Goal: Transaction & Acquisition: Purchase product/service

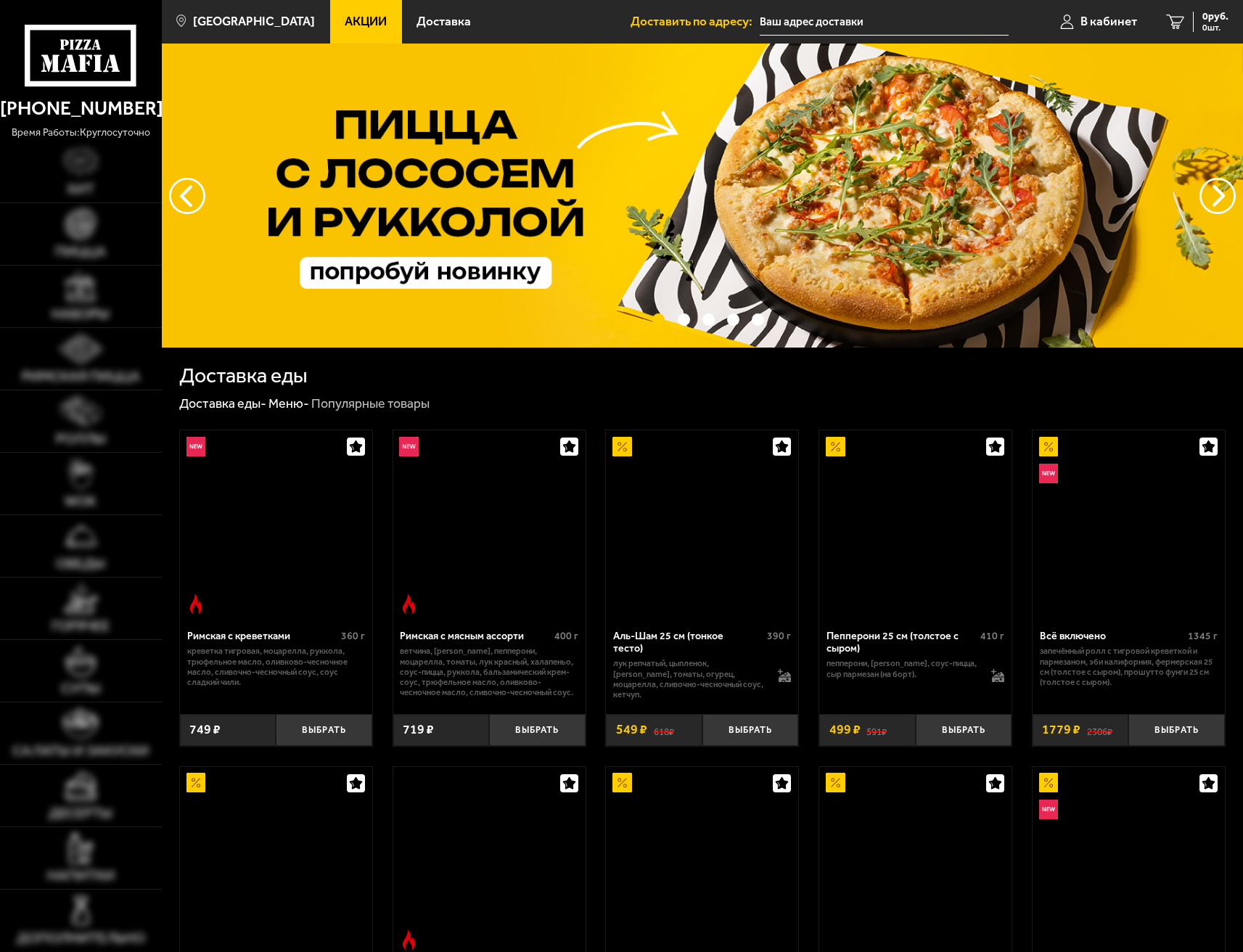
click at [1102, 23] on span "В кабинет" at bounding box center [1108, 21] width 56 height 13
click at [849, 22] on input "text" at bounding box center [884, 22] width 249 height 27
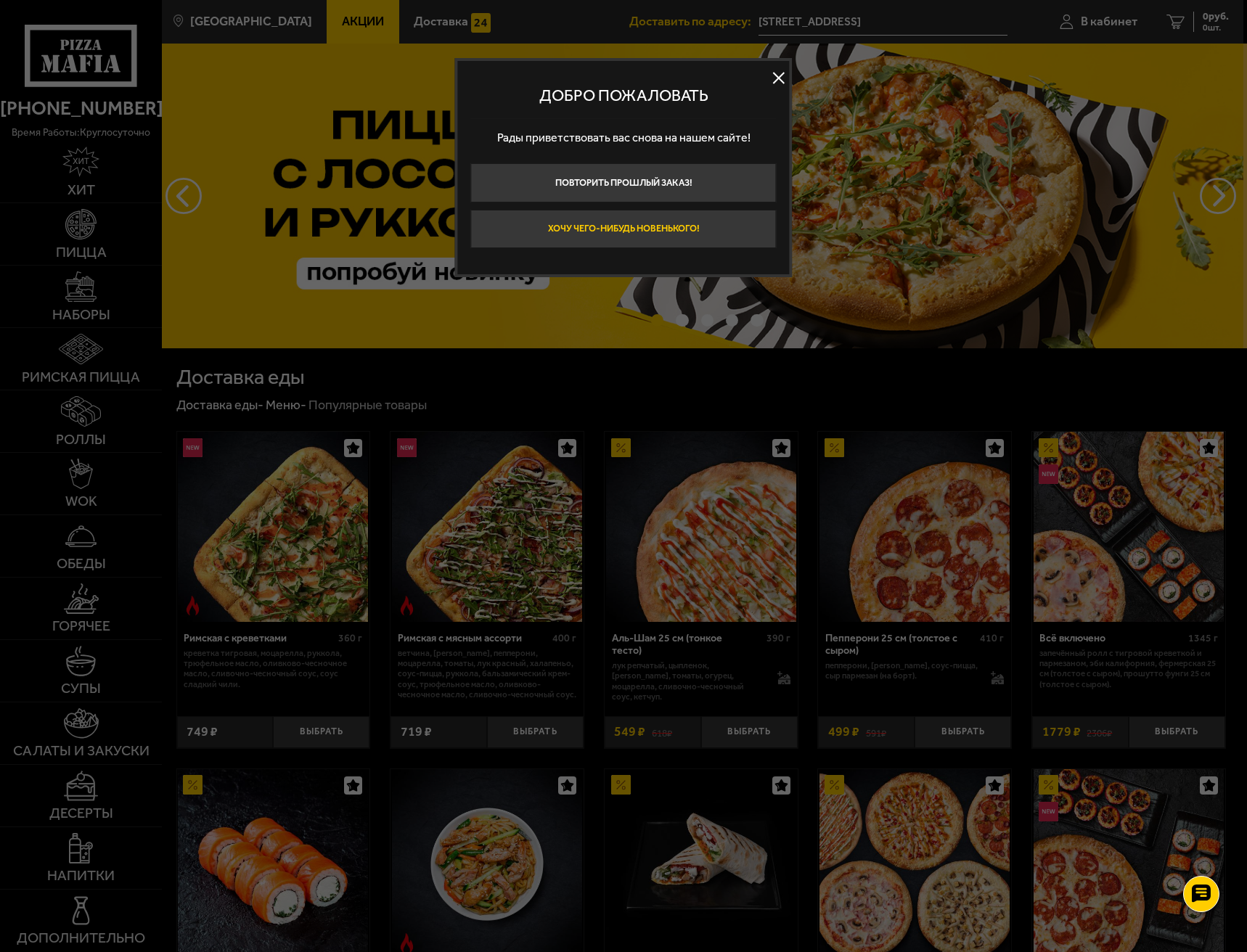
click at [711, 227] on button "Хочу чего-нибудь новенького!" at bounding box center [624, 230] width 306 height 39
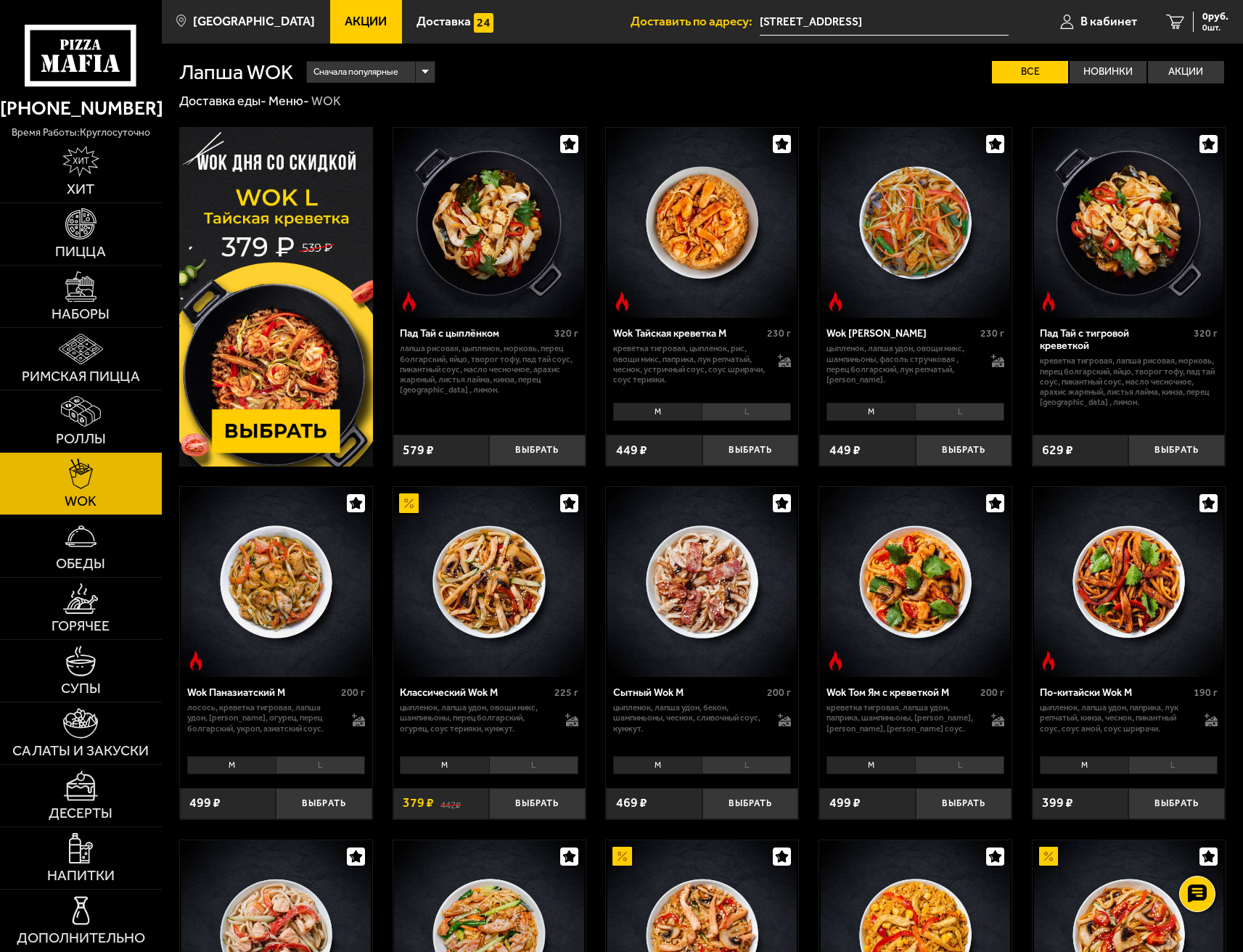
click at [868, 23] on input "[STREET_ADDRESS]" at bounding box center [884, 22] width 249 height 27
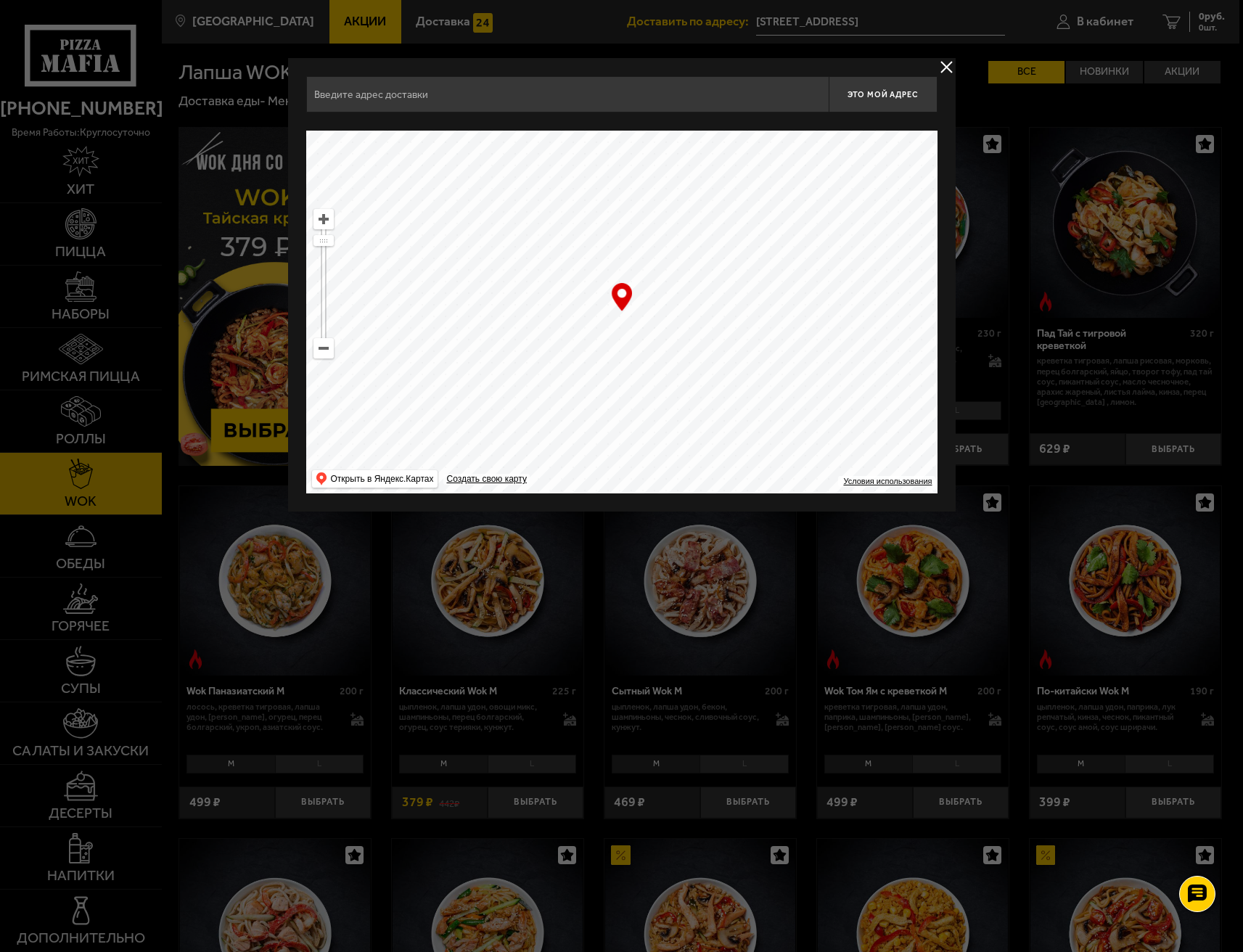
type input "[STREET_ADDRESS]"
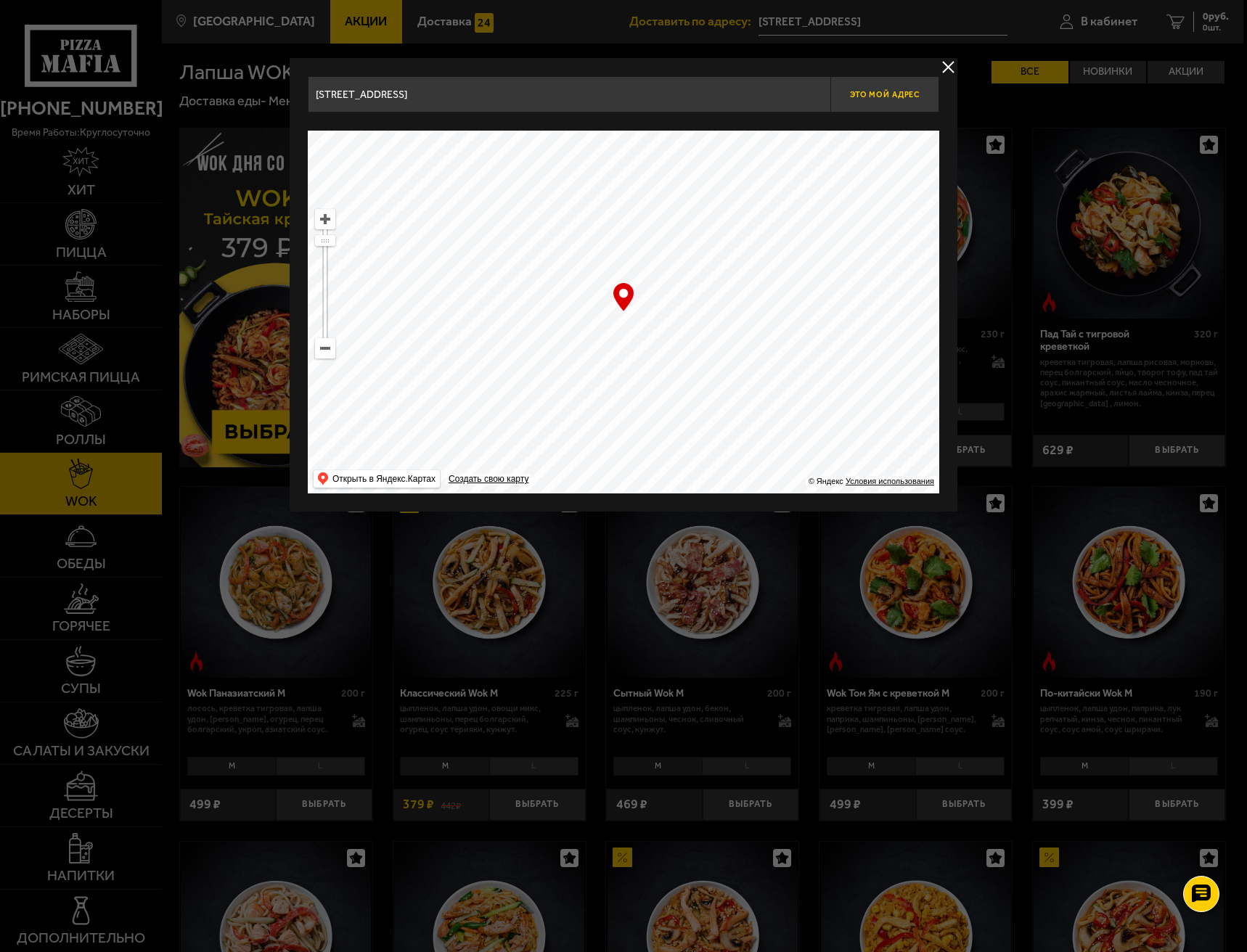
click at [897, 96] on span "Это мой адрес" at bounding box center [885, 95] width 70 height 10
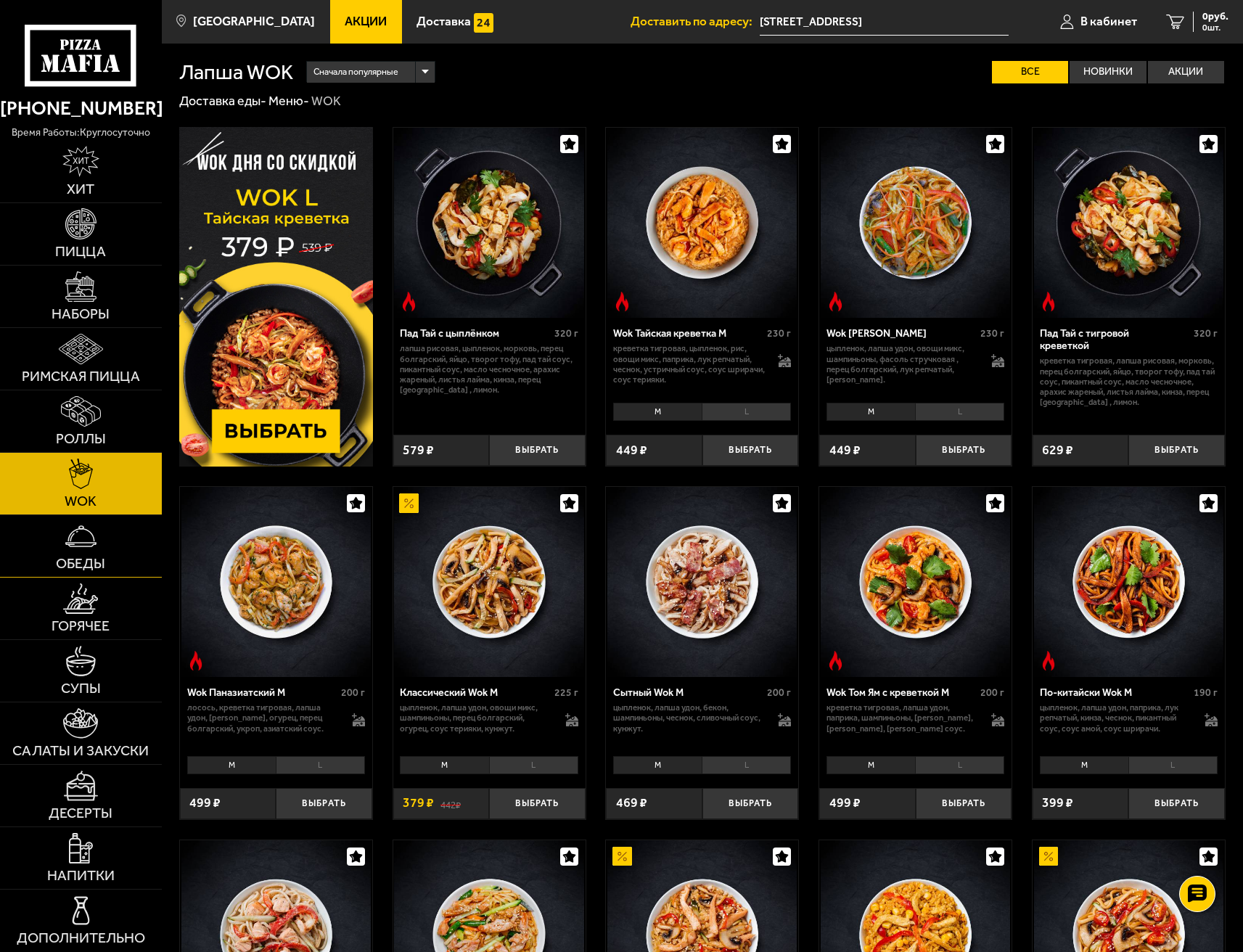
click at [102, 543] on link "Обеды" at bounding box center [80, 546] width 162 height 62
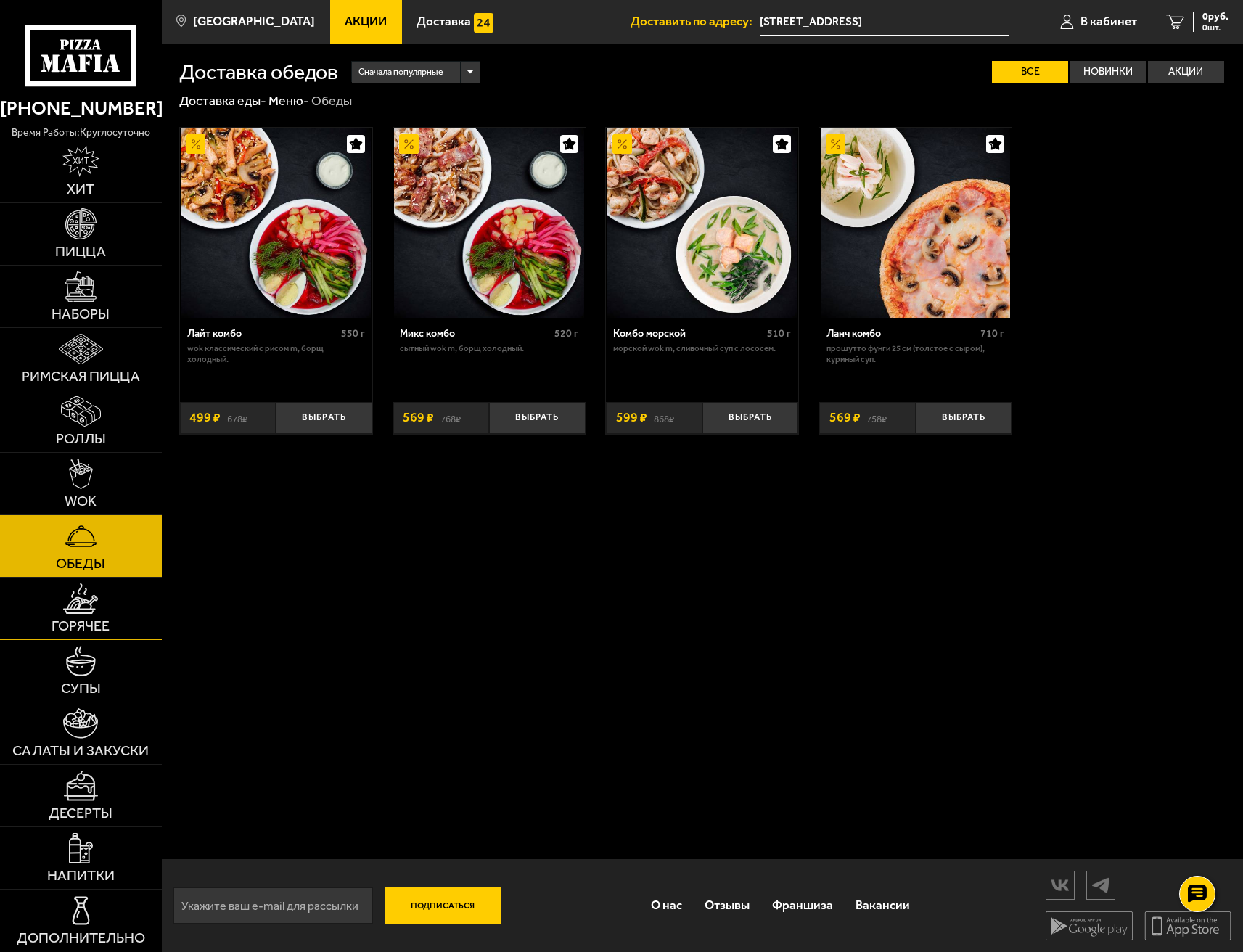
click at [69, 607] on img at bounding box center [80, 598] width 35 height 31
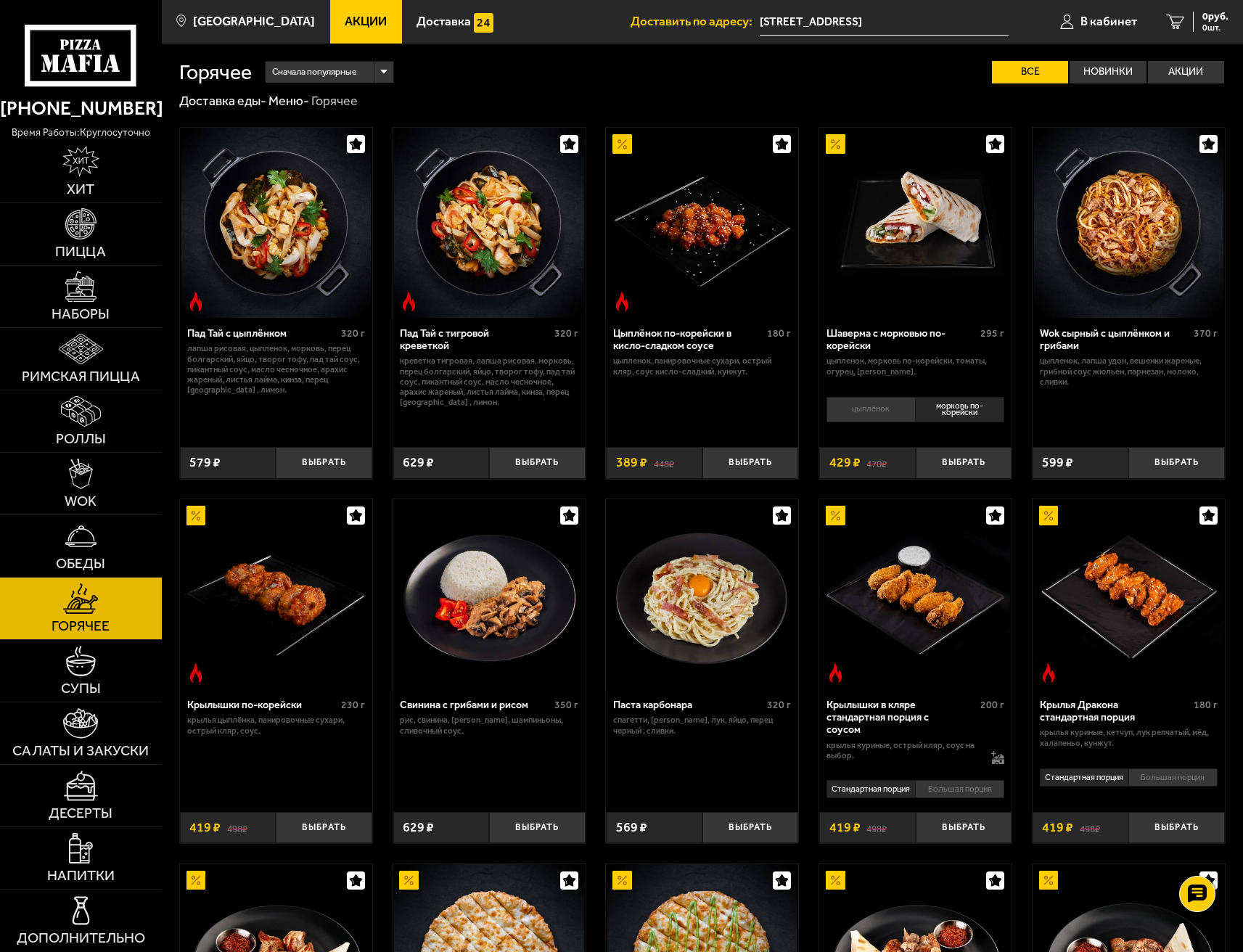
click at [866, 409] on li "цыплёнок" at bounding box center [871, 410] width 88 height 25
click at [959, 463] on button "Выбрать" at bounding box center [964, 463] width 96 height 32
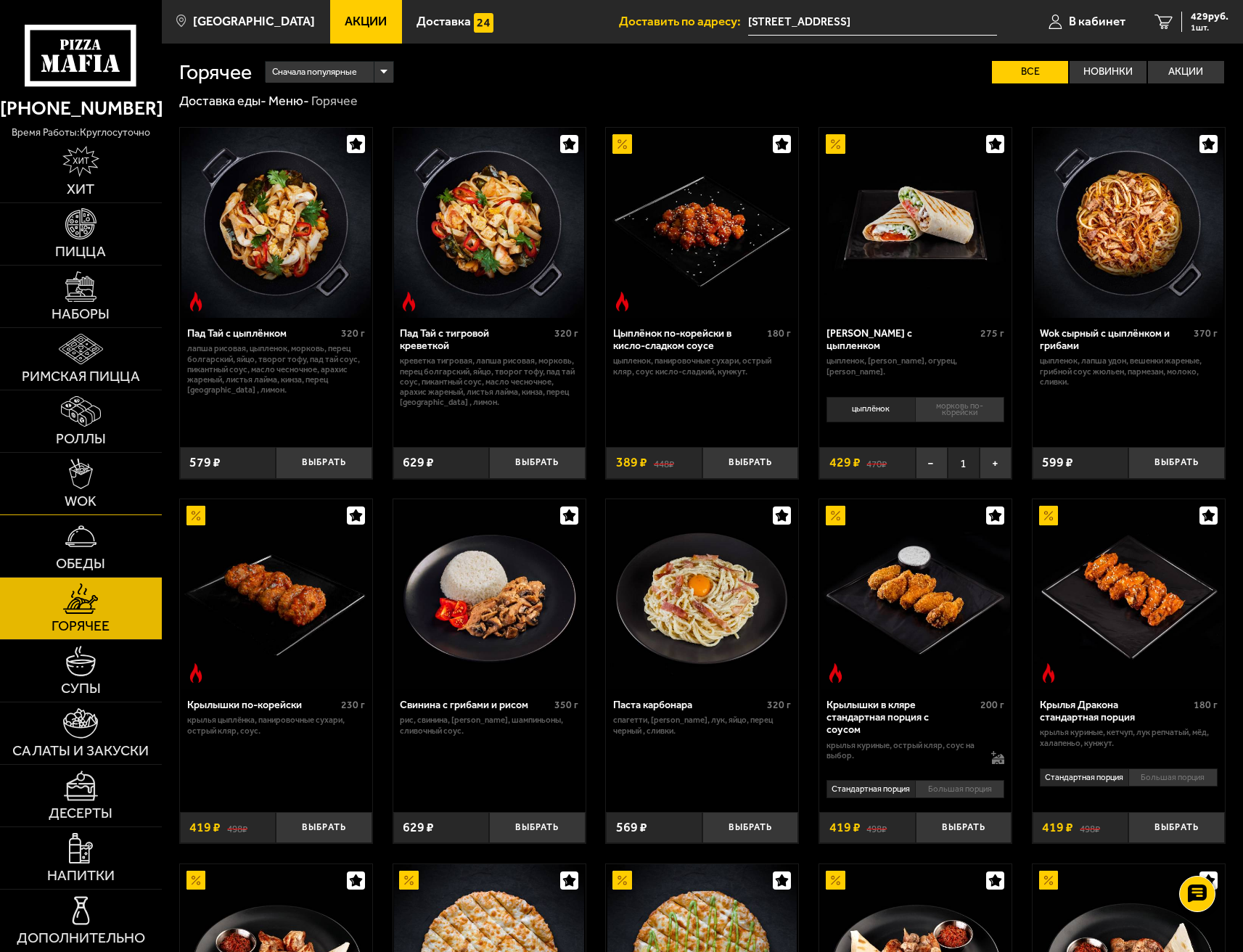
click at [89, 473] on img at bounding box center [80, 474] width 24 height 31
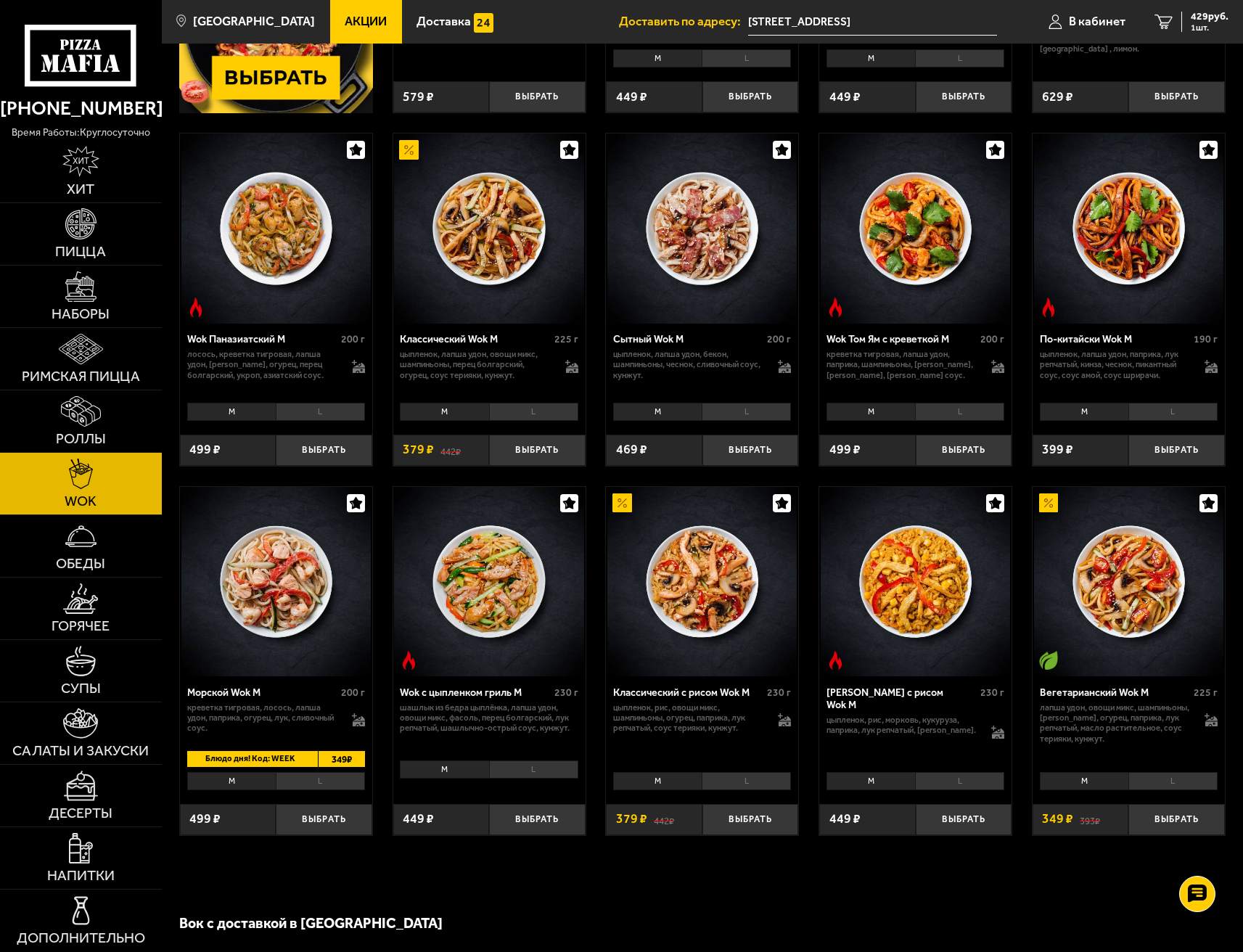
scroll to position [363, 0]
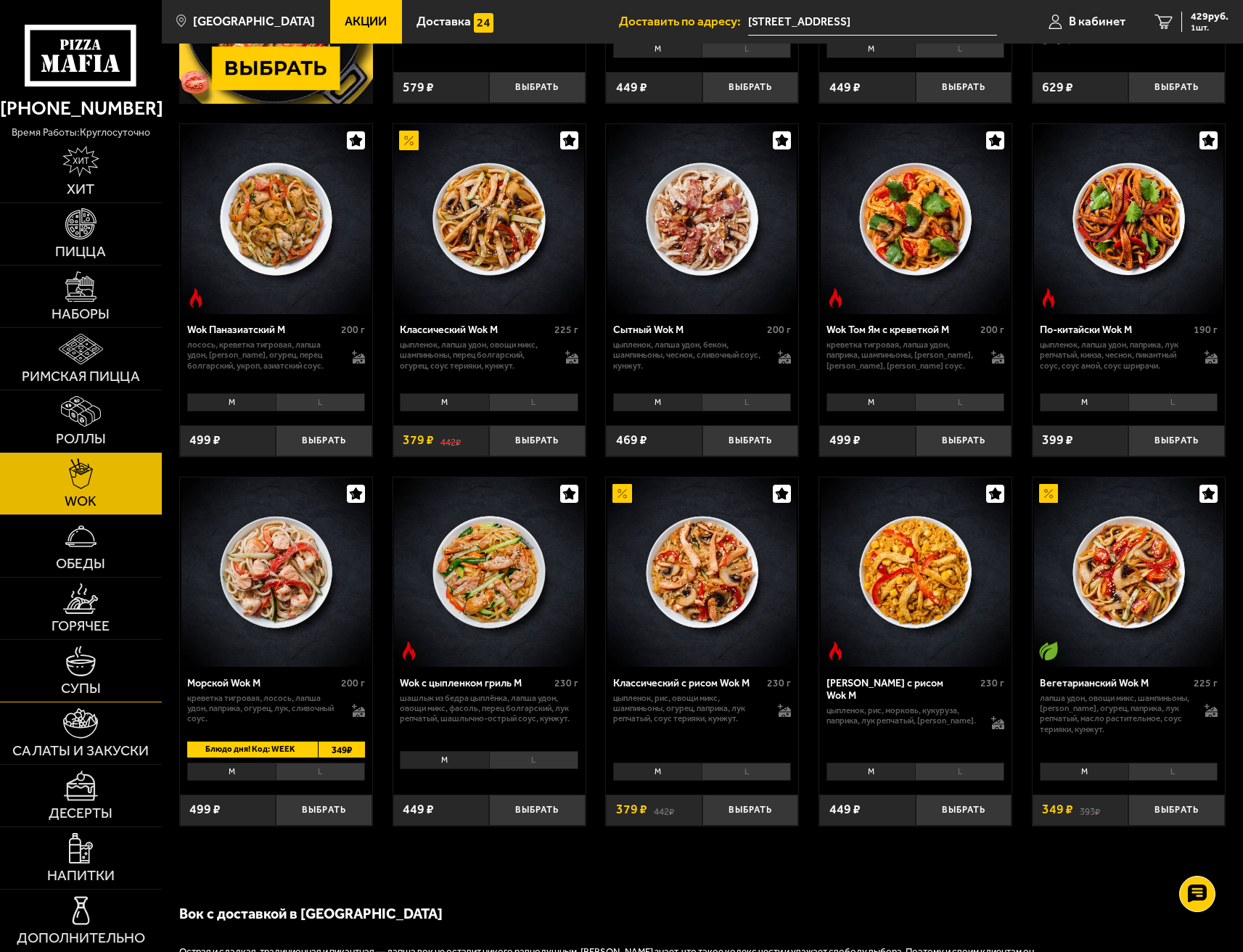
click at [96, 681] on span "Супы" at bounding box center [80, 689] width 40 height 14
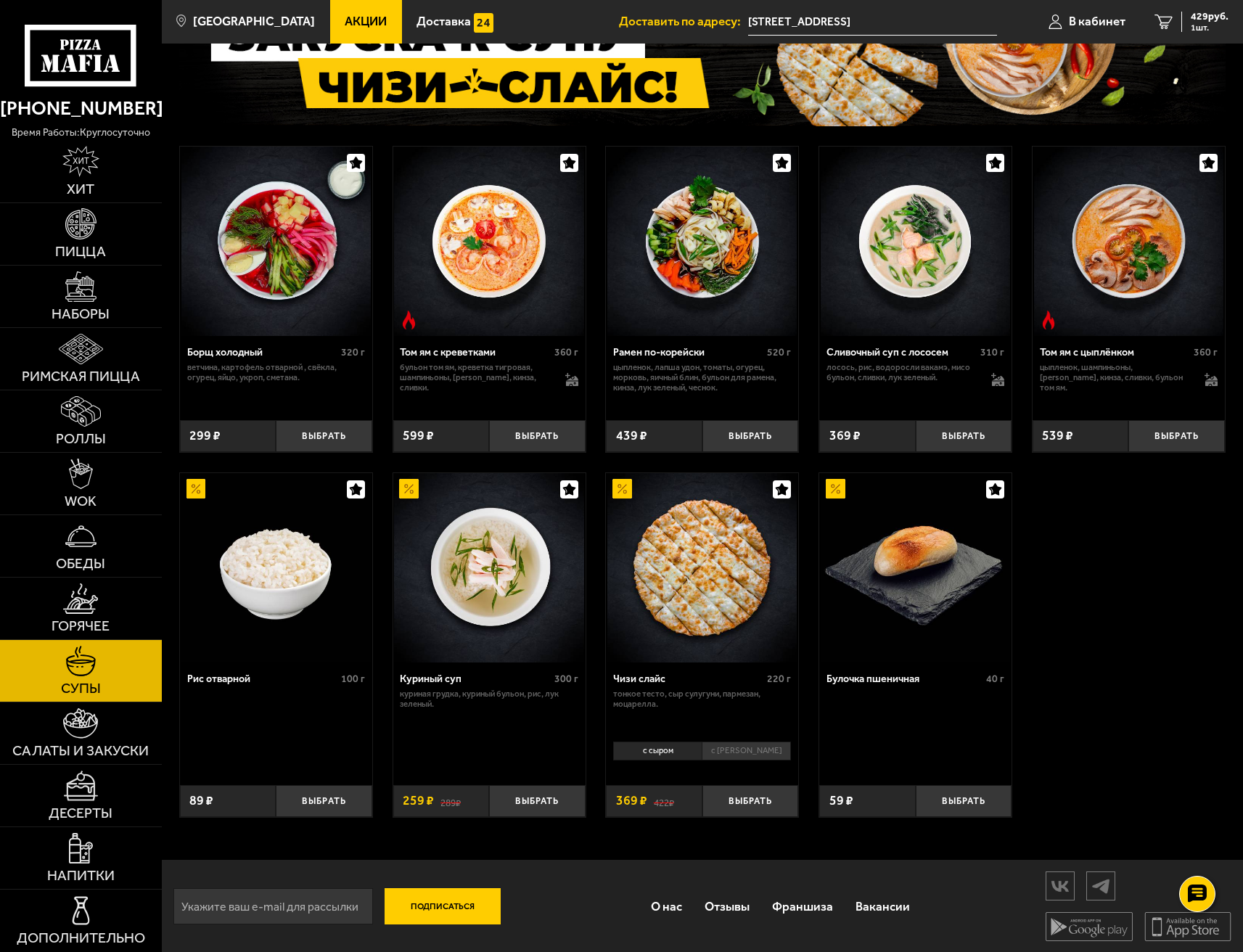
scroll to position [135, 0]
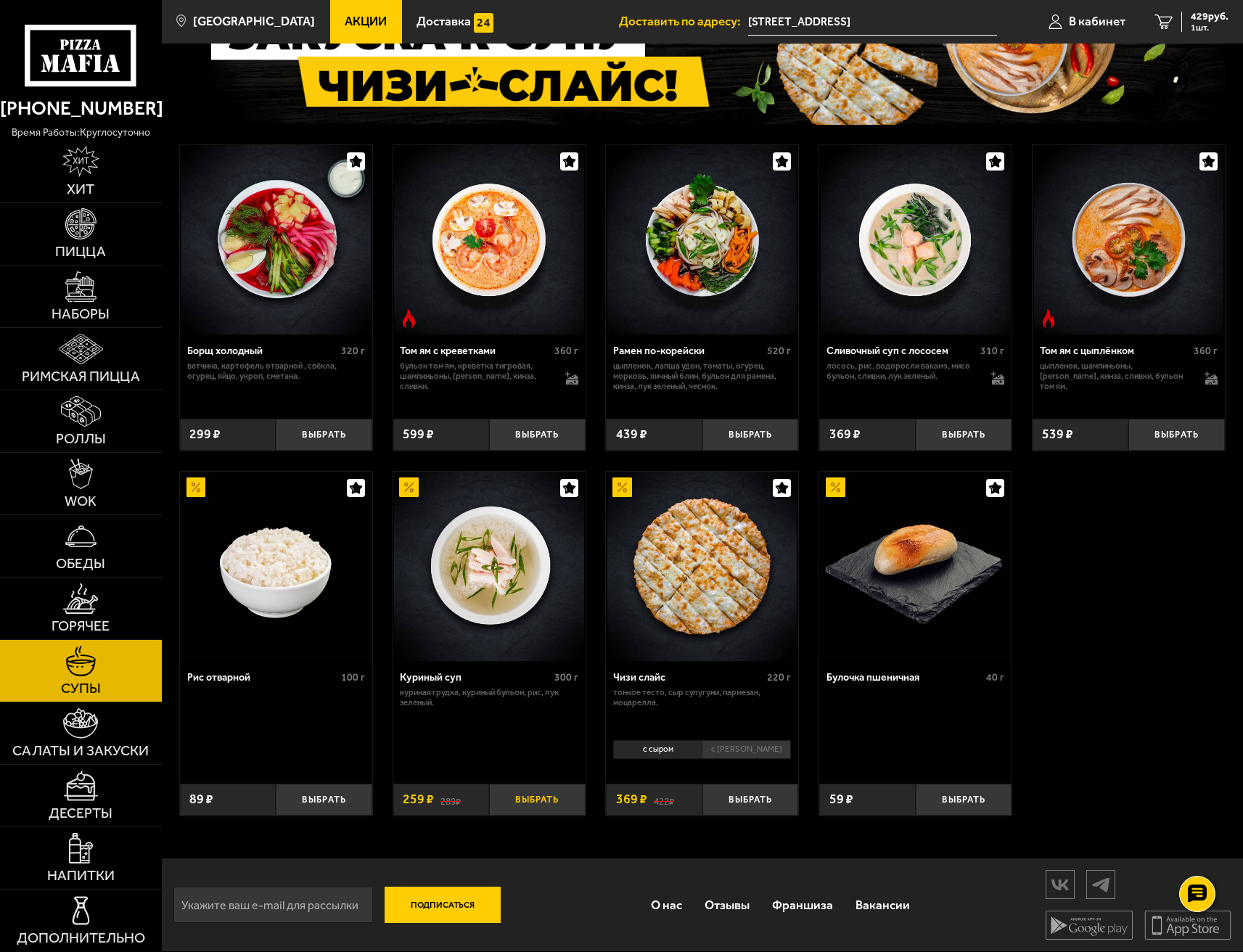
click at [544, 799] on button "Выбрать" at bounding box center [538, 800] width 96 height 32
click at [973, 802] on button "Выбрать" at bounding box center [964, 800] width 96 height 32
click at [98, 602] on img at bounding box center [80, 598] width 35 height 31
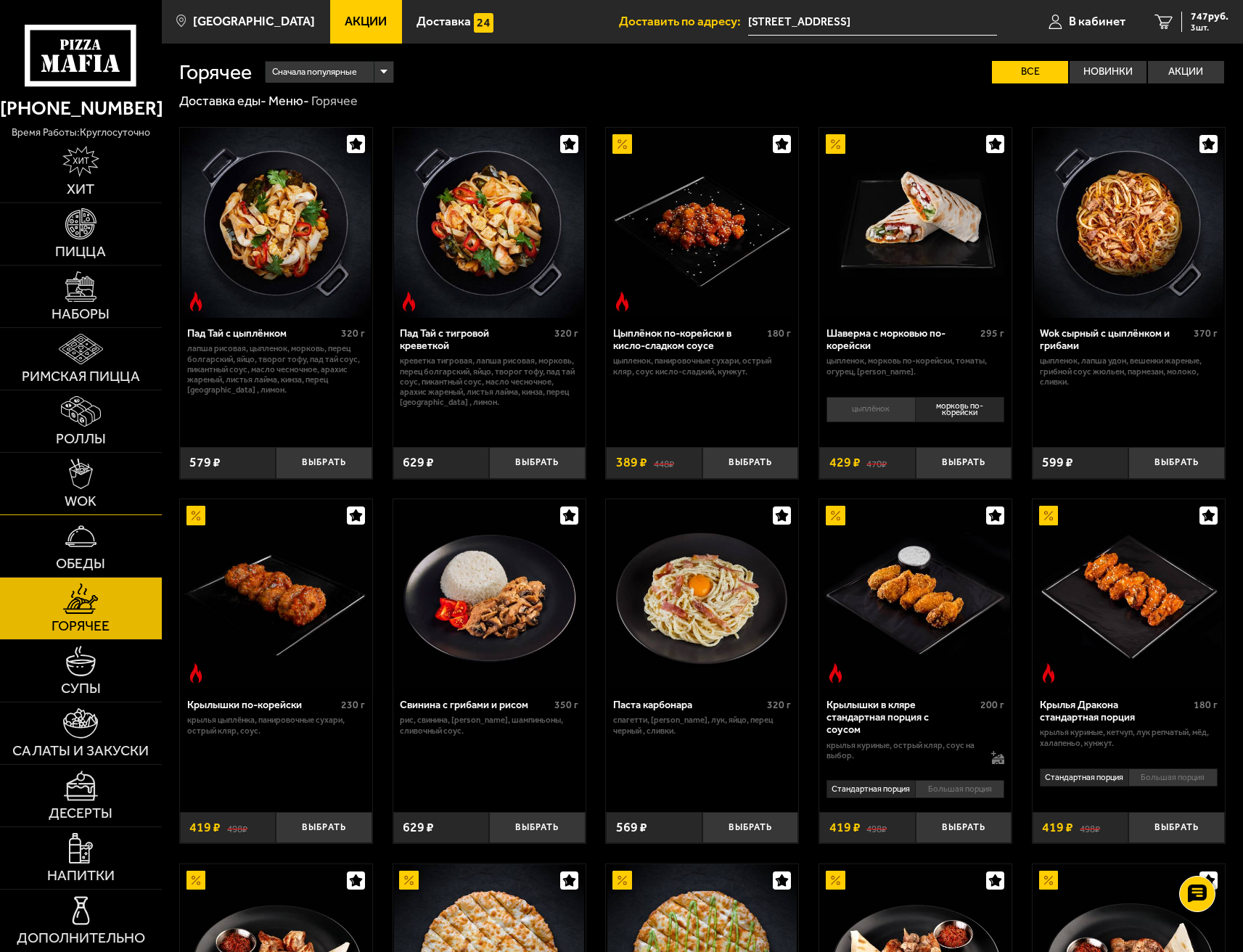
click at [88, 482] on img at bounding box center [80, 474] width 24 height 31
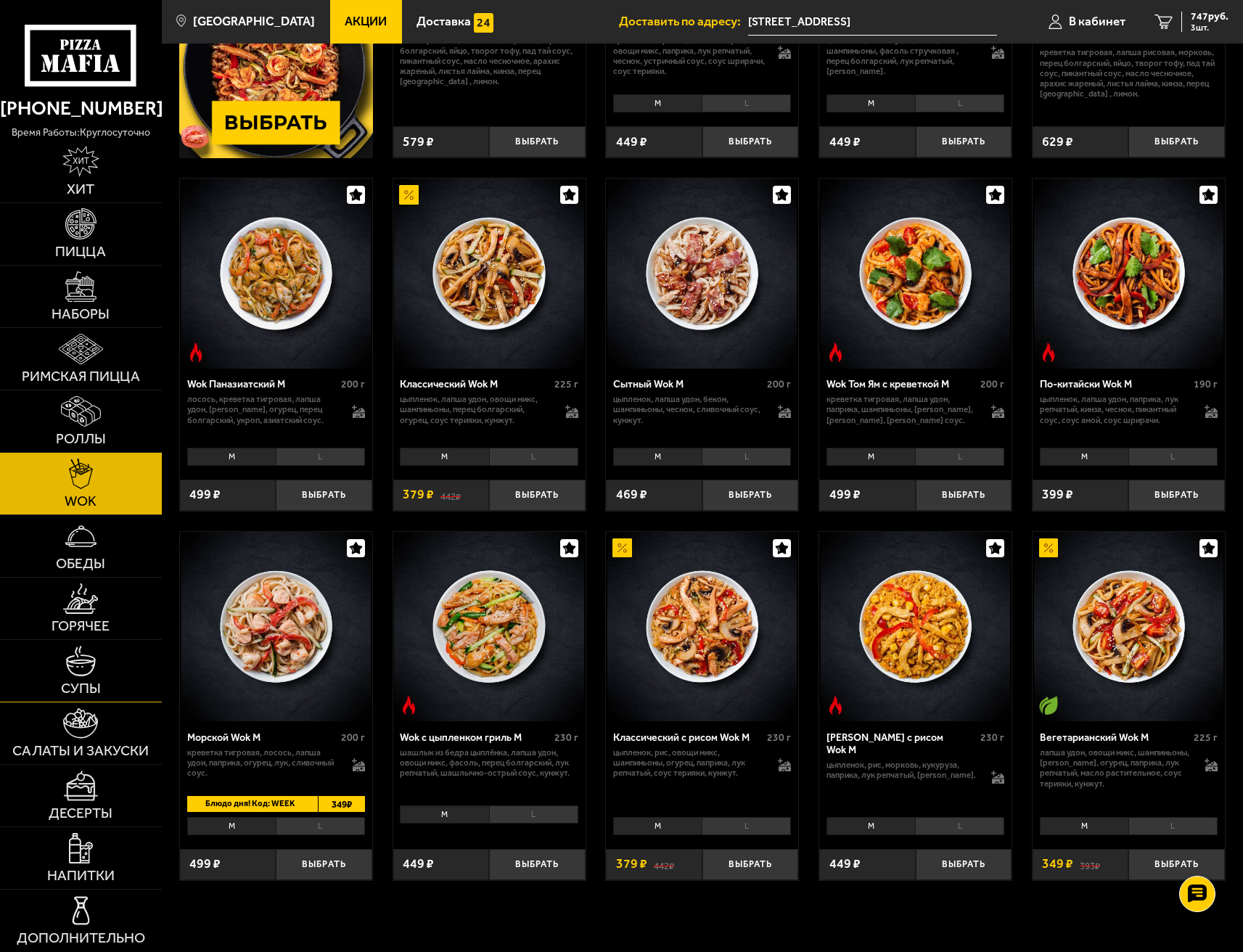
scroll to position [363, 0]
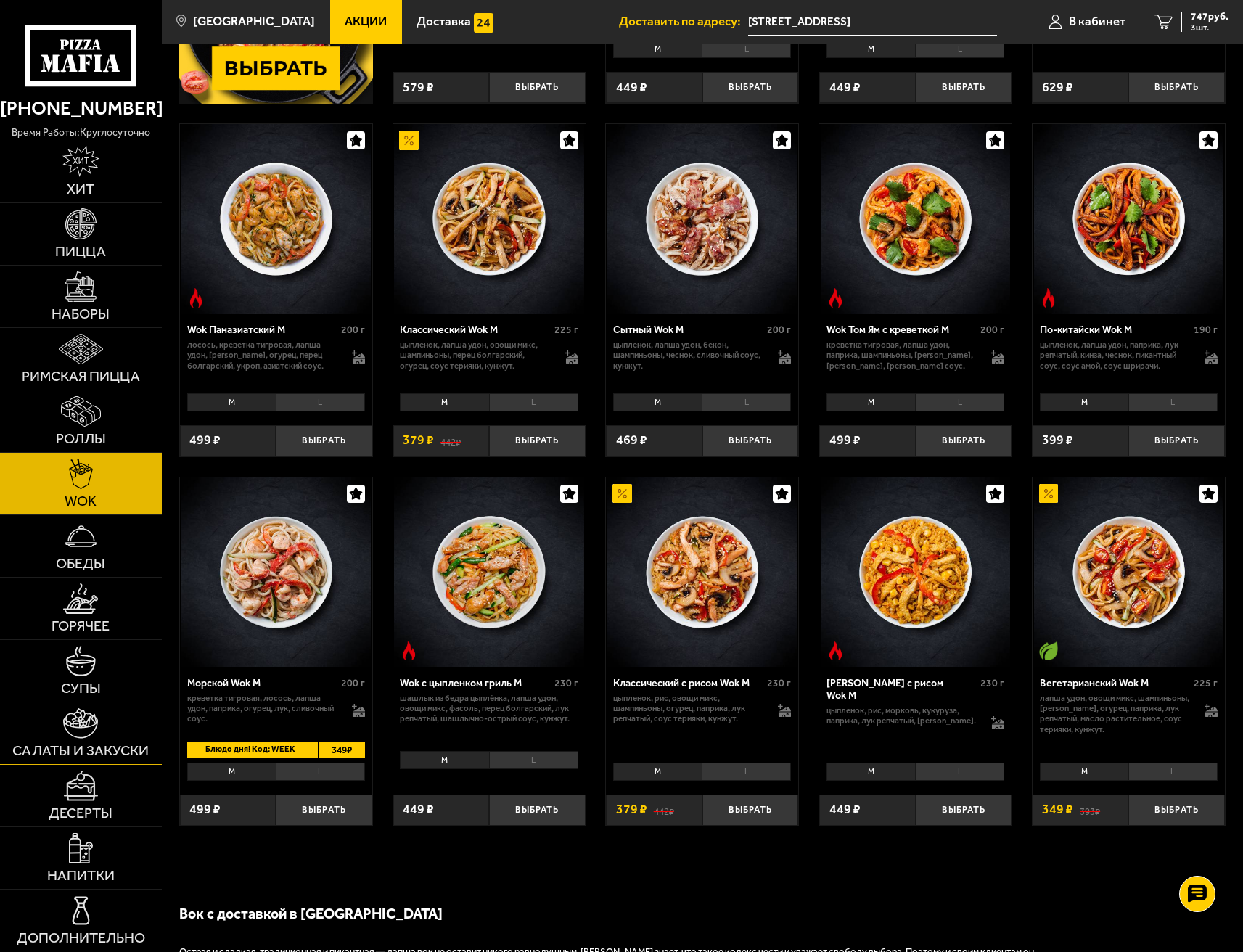
click at [84, 731] on img at bounding box center [80, 723] width 35 height 31
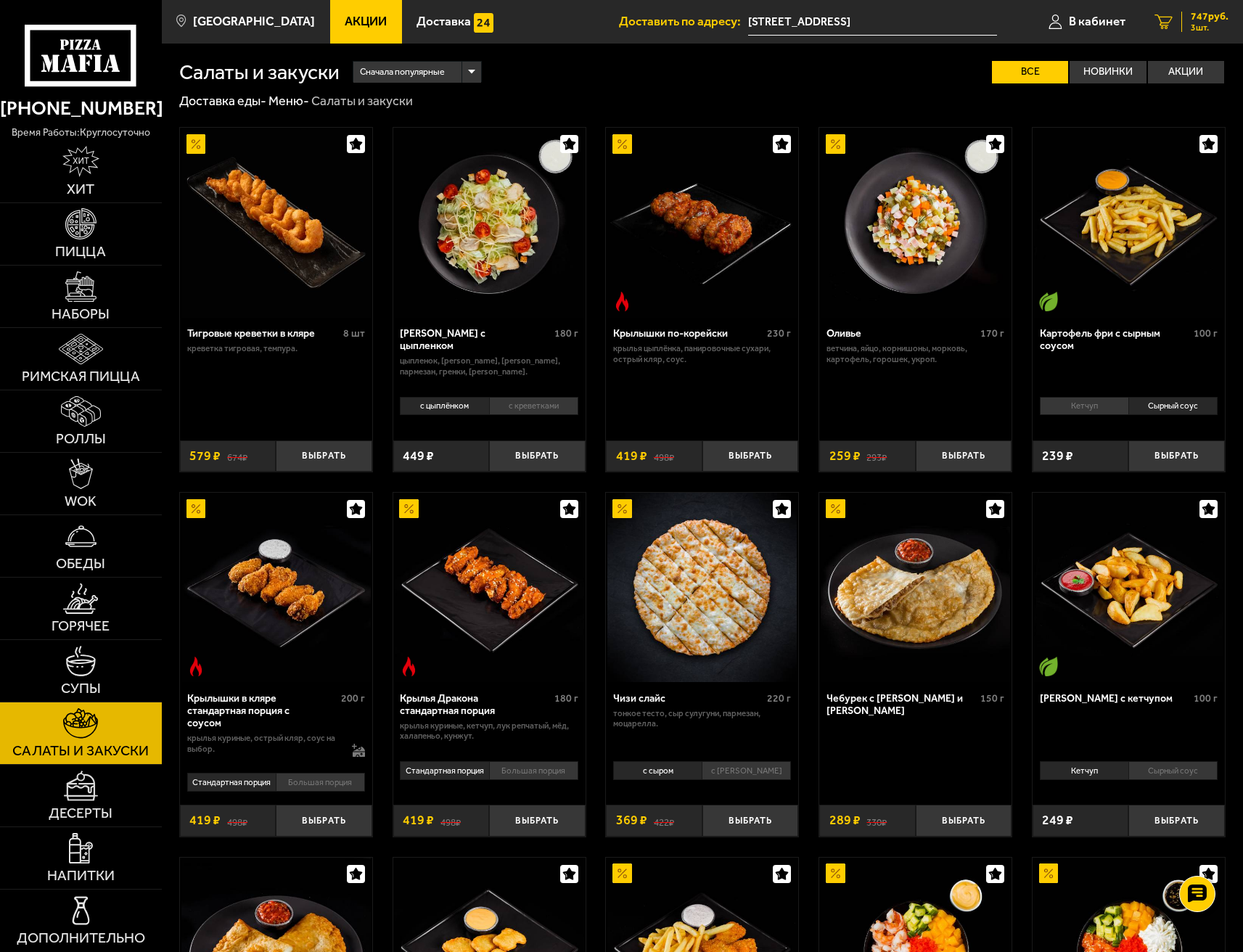
click at [1203, 18] on span "747 руб." at bounding box center [1210, 16] width 38 height 10
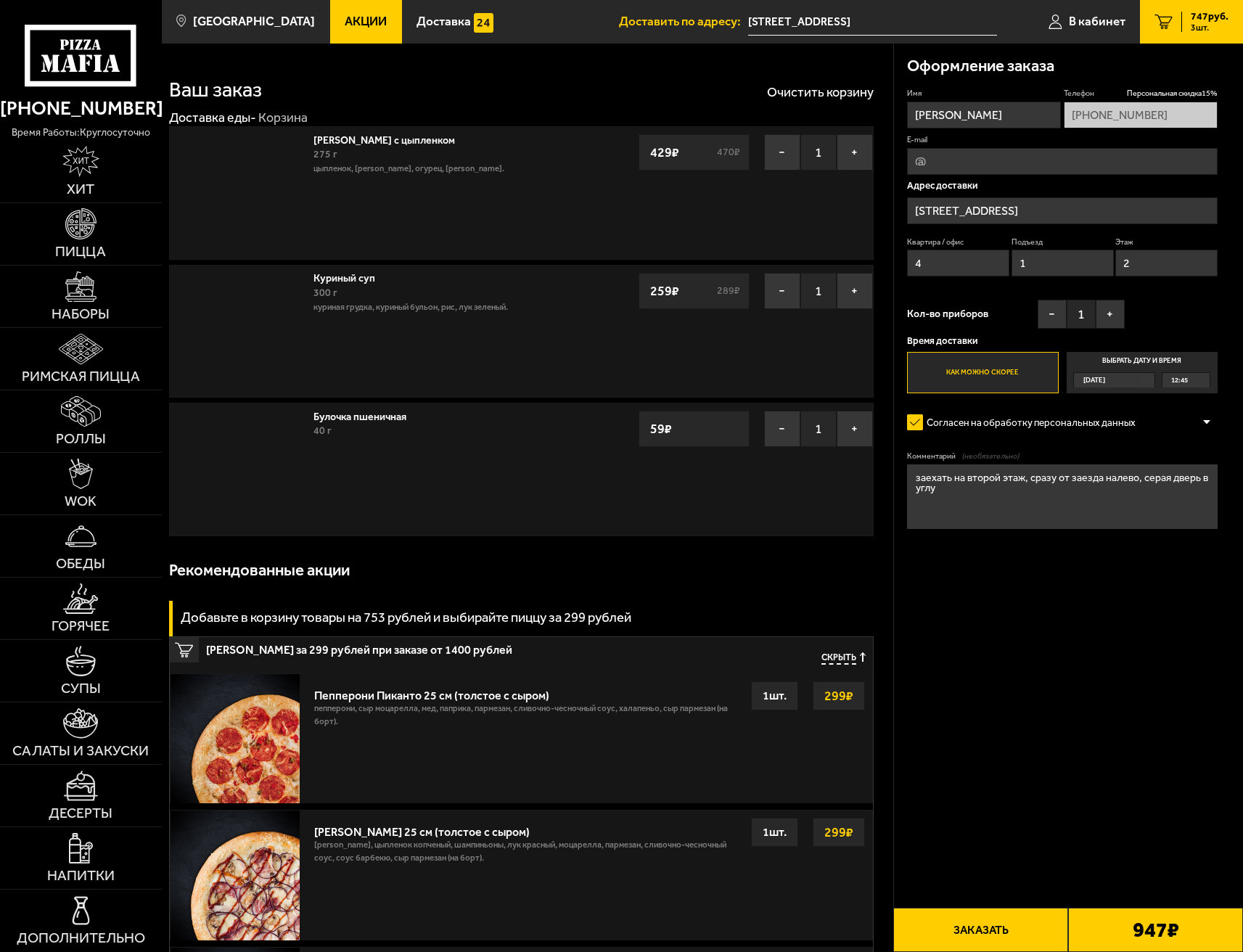
type input "[STREET_ADDRESS]"
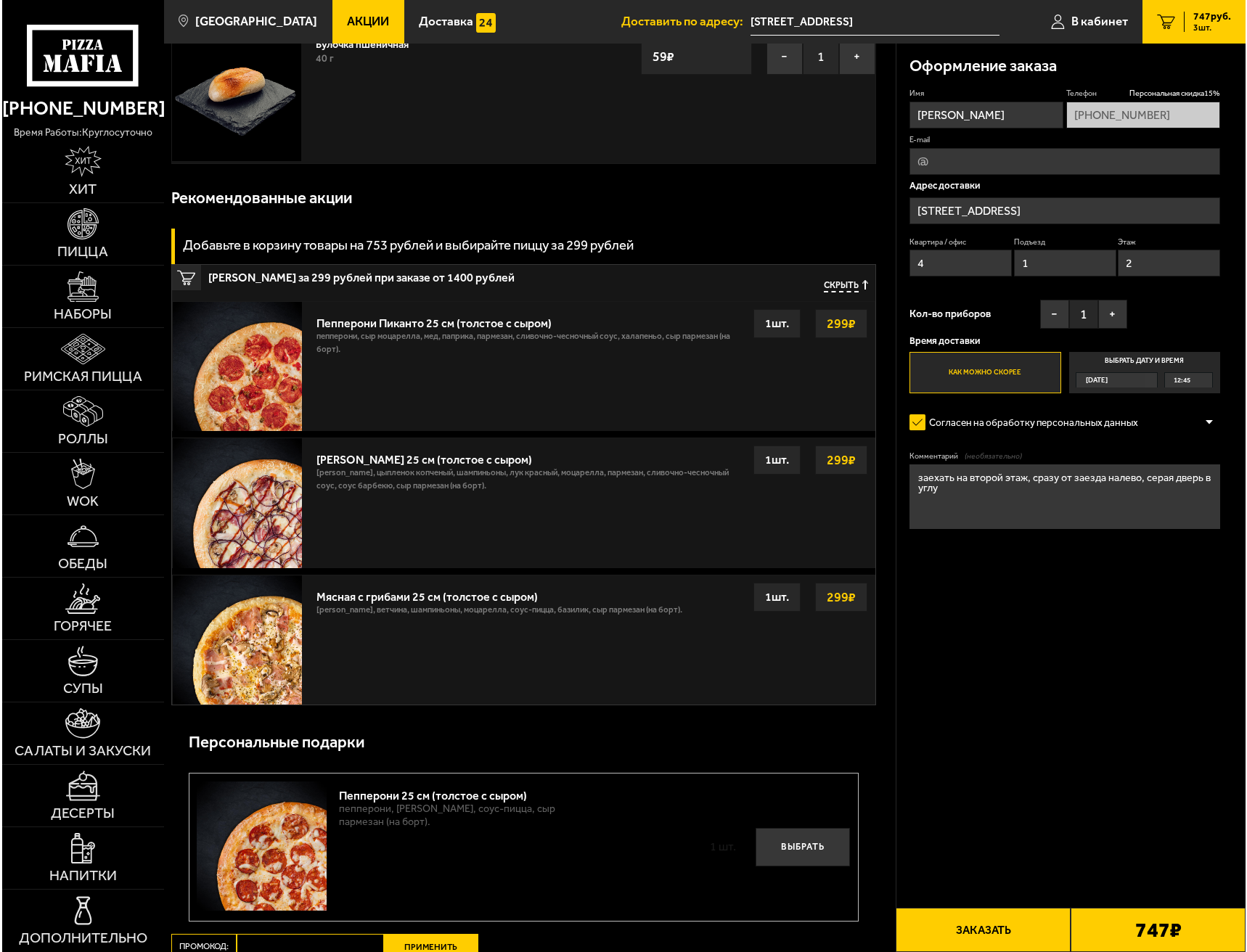
scroll to position [436, 0]
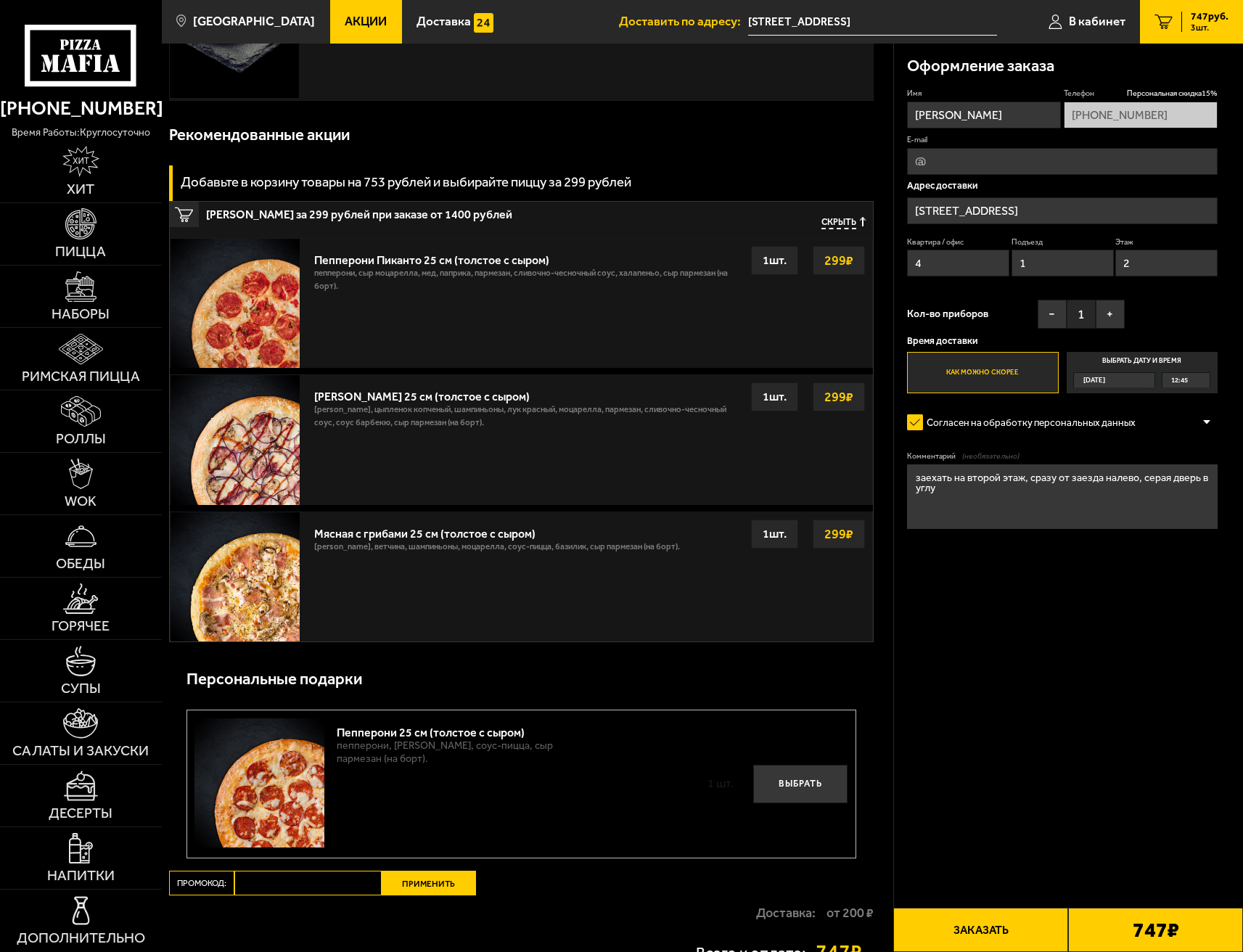
click at [998, 928] on button "Заказать" at bounding box center [980, 931] width 175 height 45
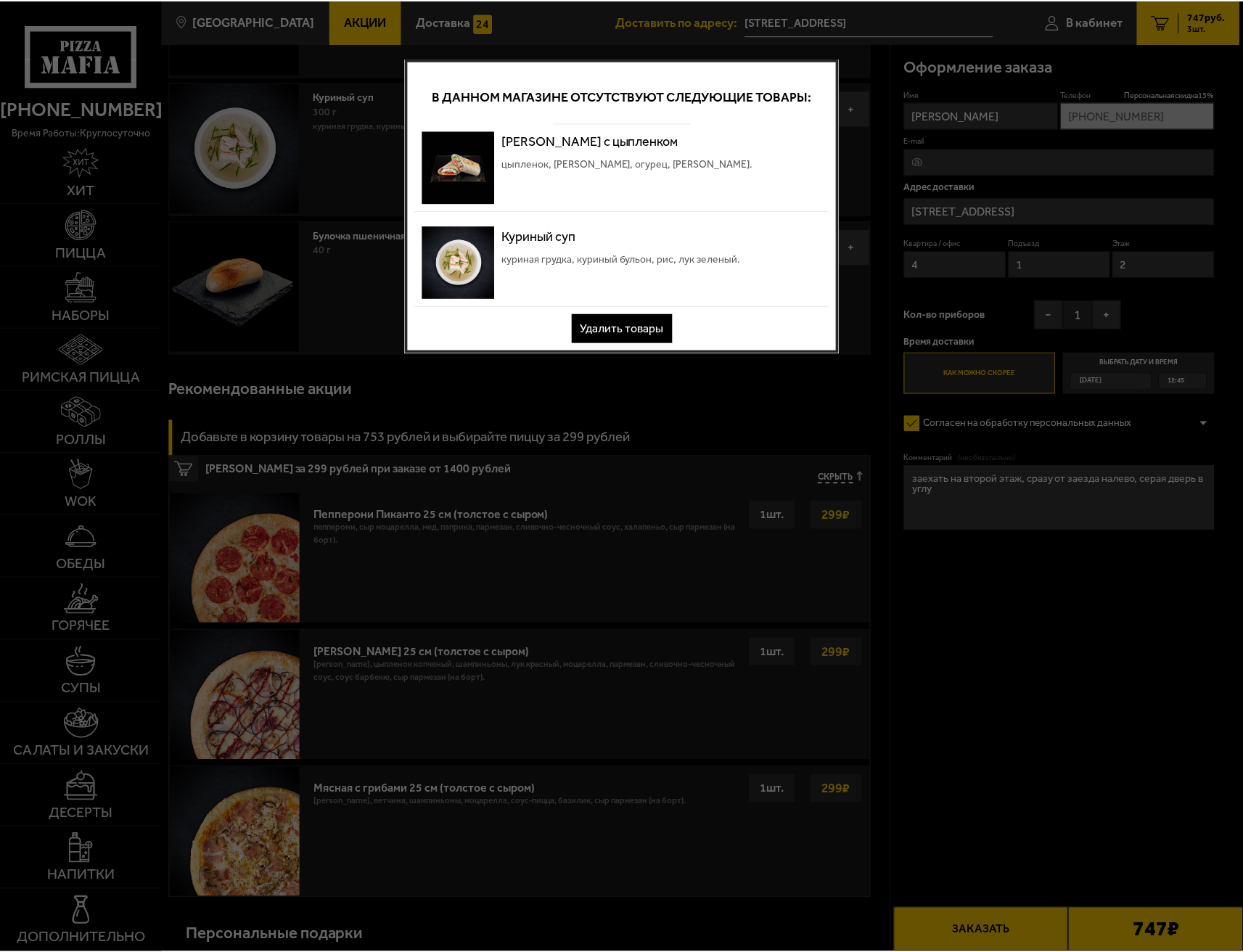
scroll to position [0, 0]
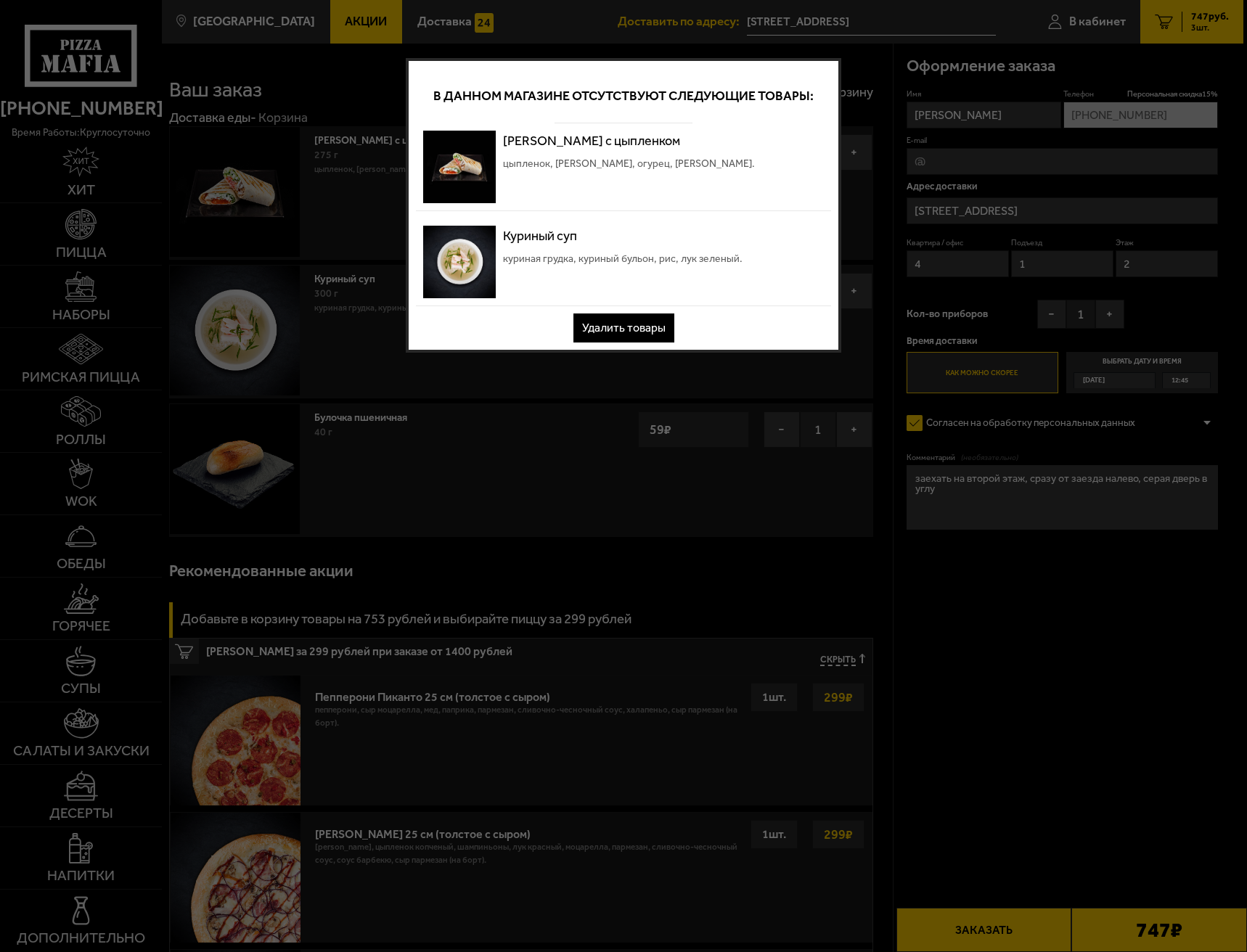
click at [1101, 679] on div at bounding box center [624, 476] width 1247 height 952
click at [668, 324] on button "Удалить товары" at bounding box center [624, 328] width 101 height 29
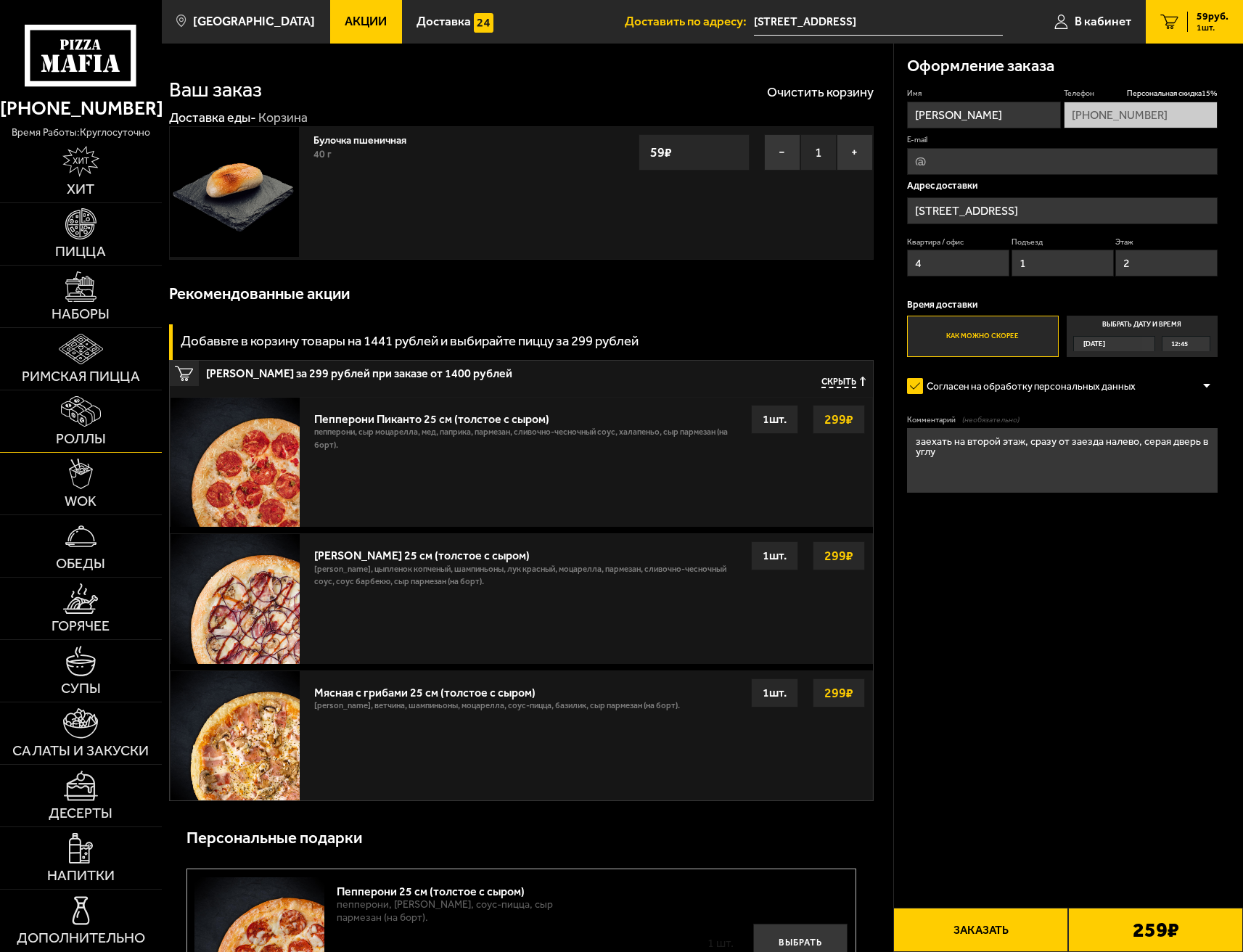
click at [79, 413] on img at bounding box center [80, 412] width 40 height 31
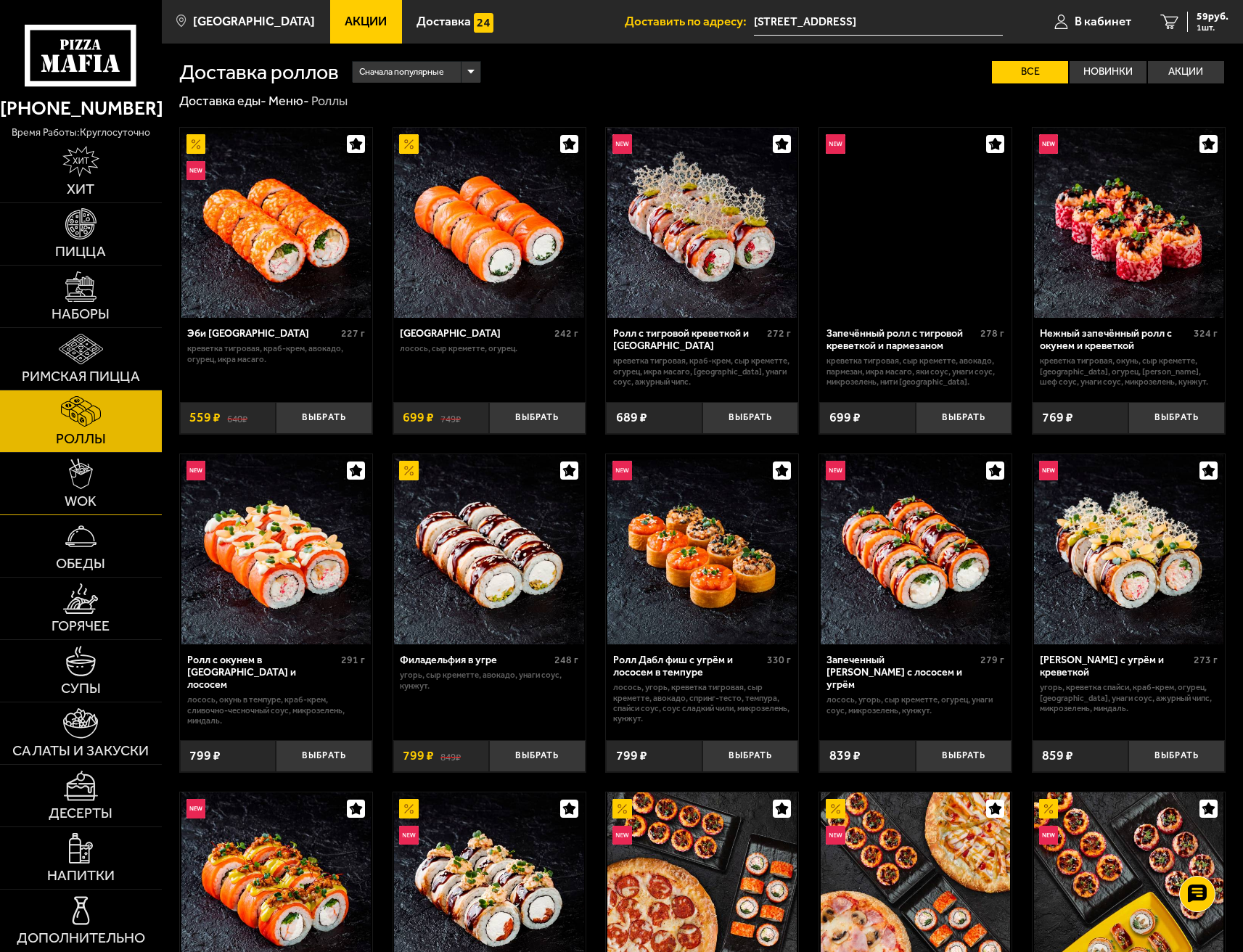
click at [79, 479] on img at bounding box center [80, 474] width 24 height 31
